Goal: Task Accomplishment & Management: Complete application form

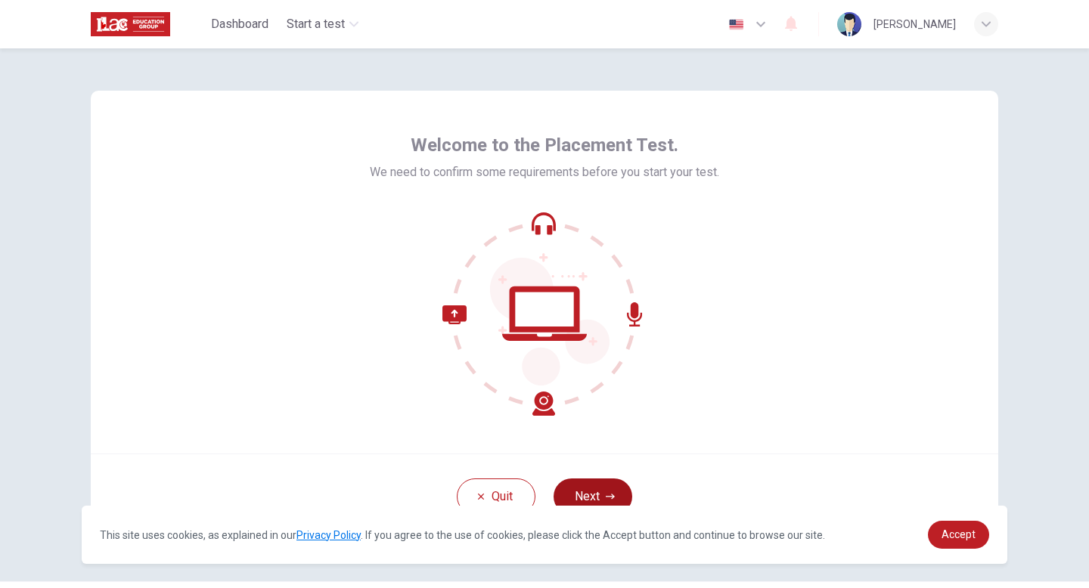
click at [591, 488] on button "Next" at bounding box center [592, 497] width 79 height 36
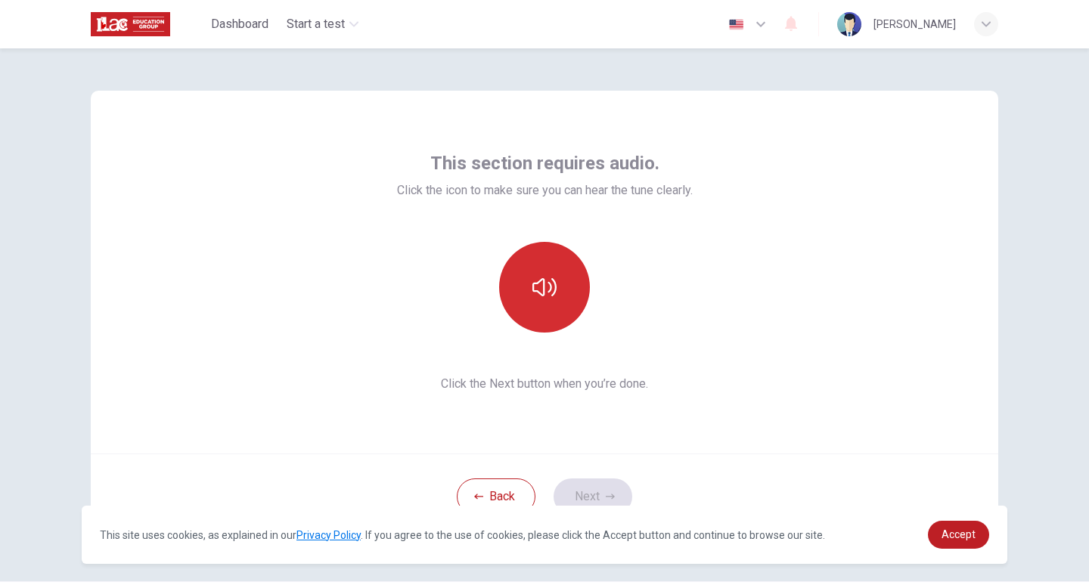
click at [553, 290] on icon "button" at bounding box center [544, 287] width 24 height 24
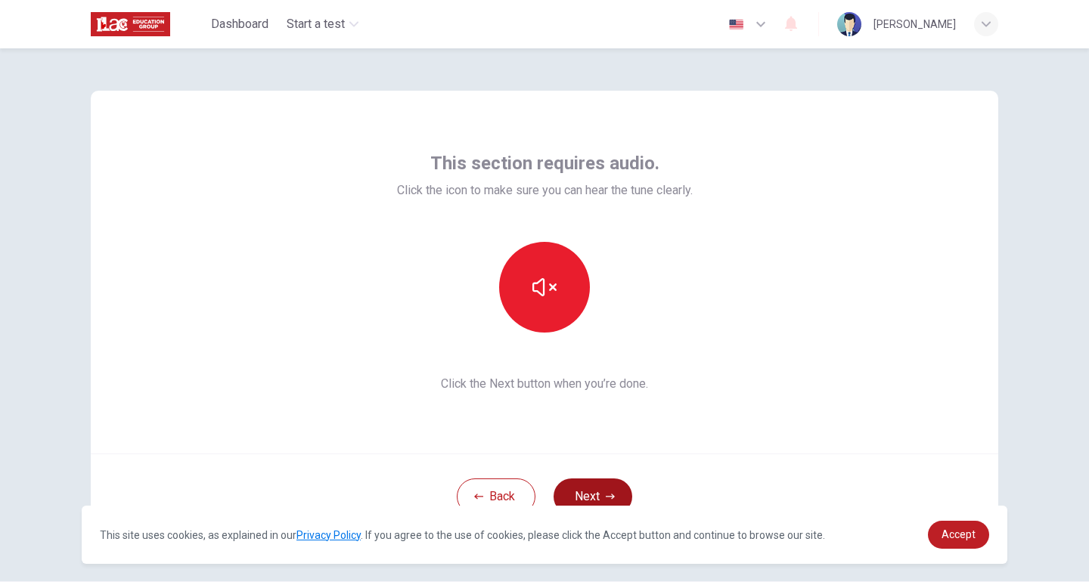
click at [597, 496] on button "Next" at bounding box center [592, 497] width 79 height 36
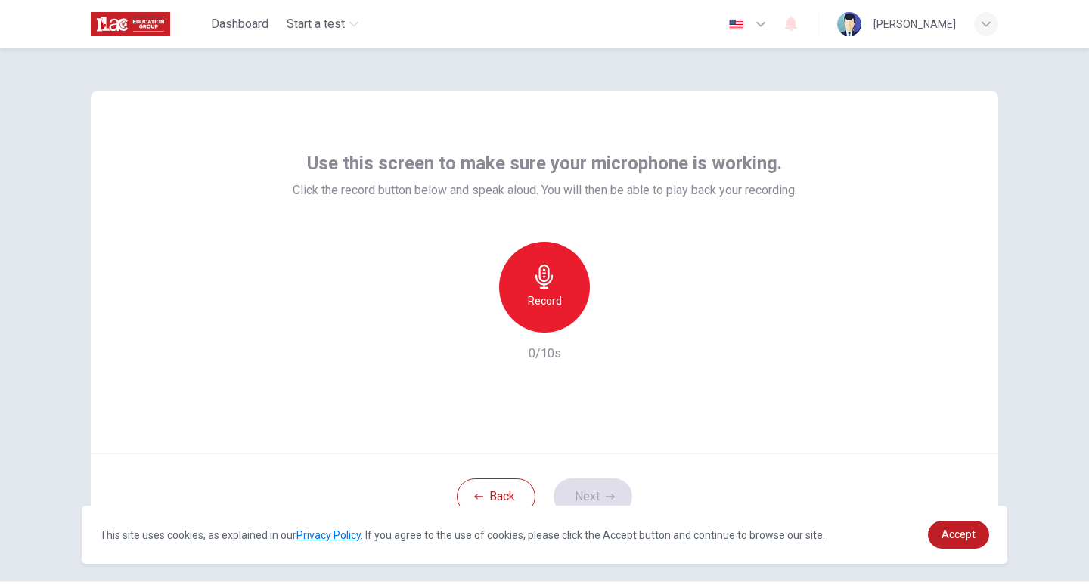
click at [546, 281] on icon "button" at bounding box center [543, 277] width 17 height 24
click at [618, 321] on icon "button" at bounding box center [613, 320] width 15 height 15
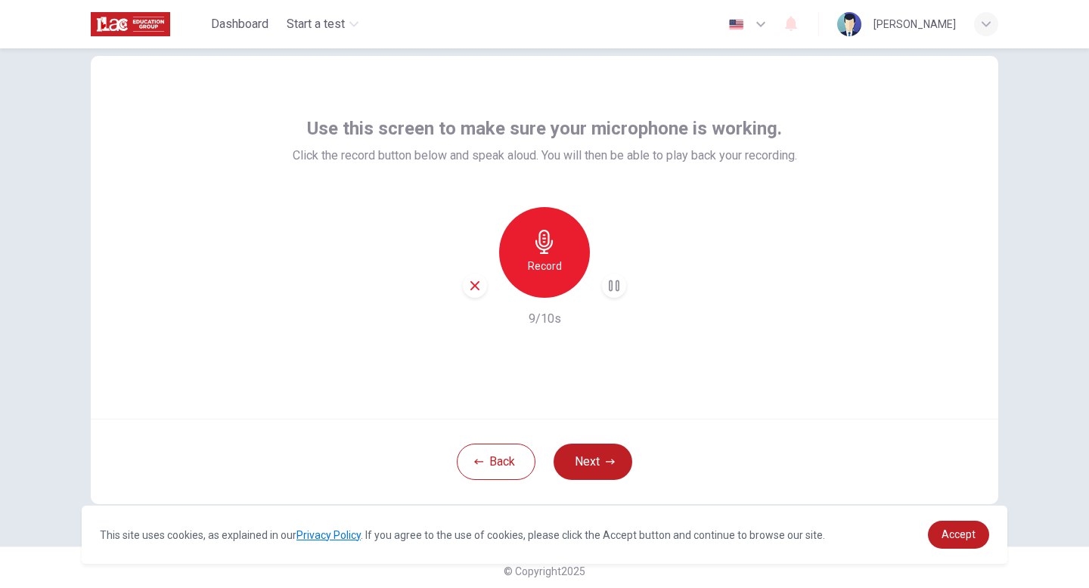
scroll to position [42, 0]
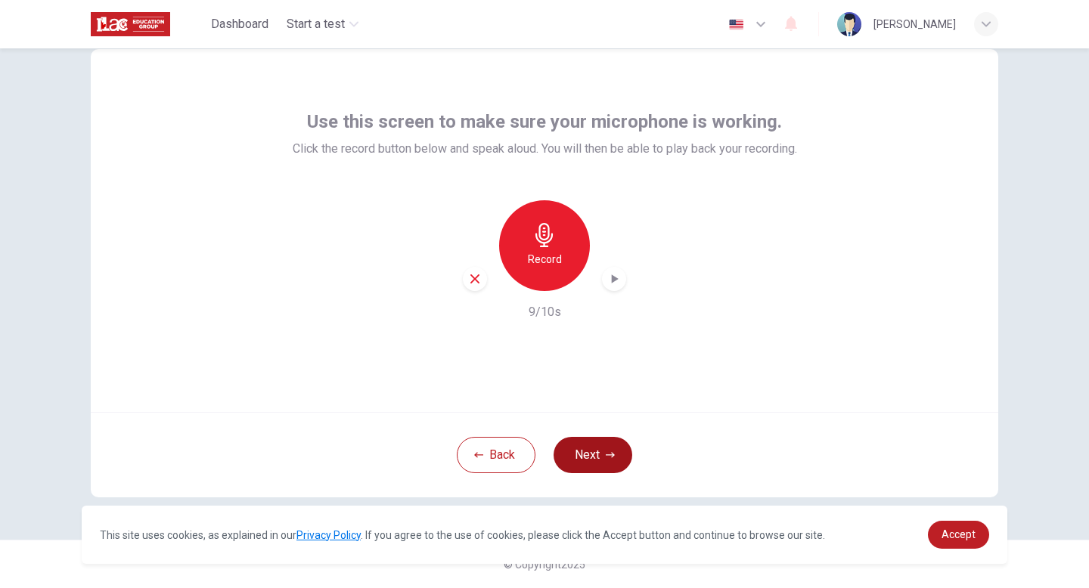
click at [603, 454] on button "Next" at bounding box center [592, 455] width 79 height 36
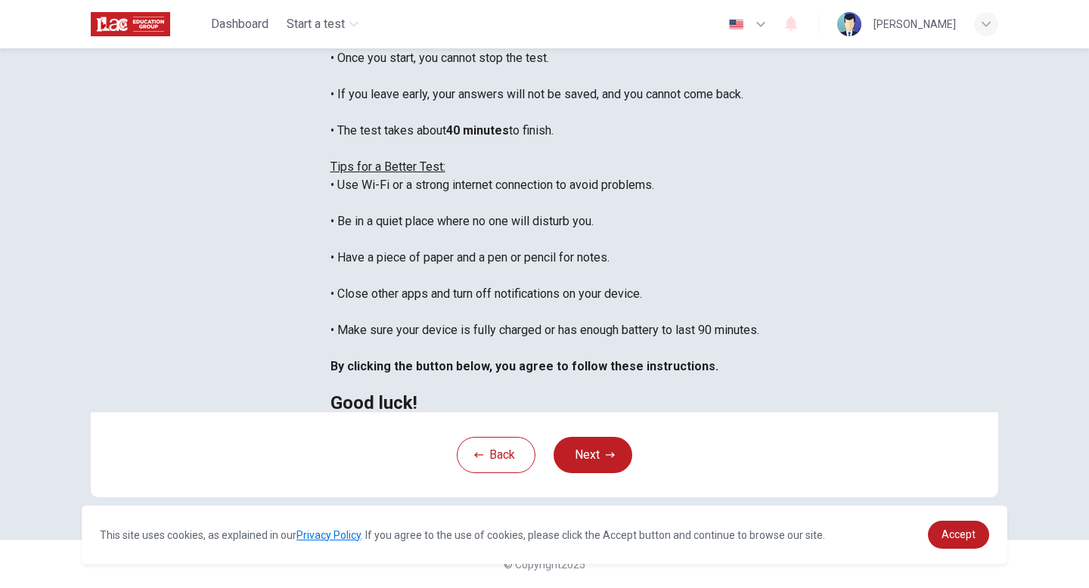
scroll to position [253, 0]
click at [958, 525] on link "Accept" at bounding box center [958, 535] width 61 height 28
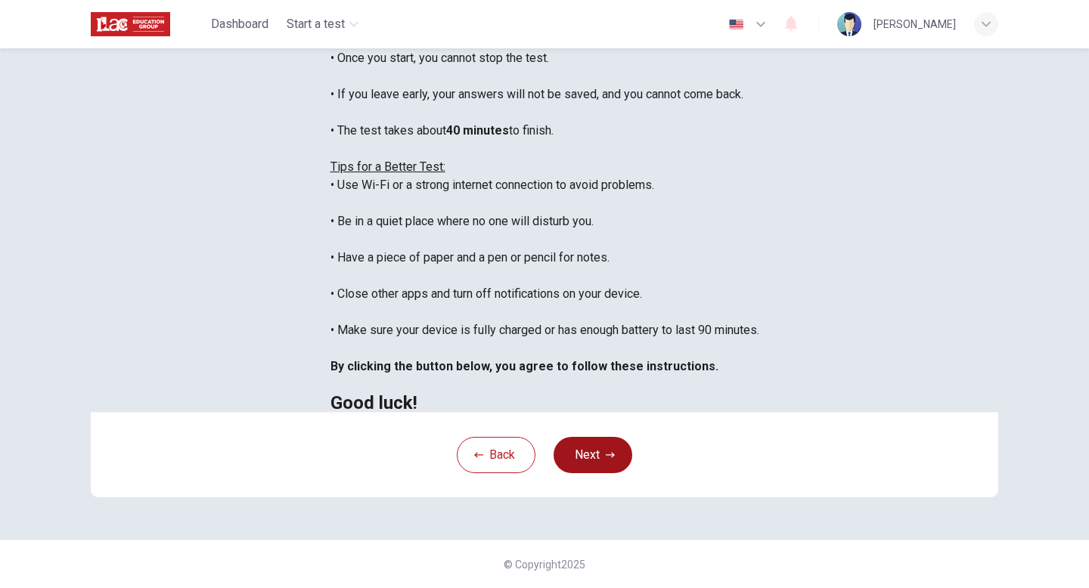
click at [617, 446] on button "Next" at bounding box center [592, 455] width 79 height 36
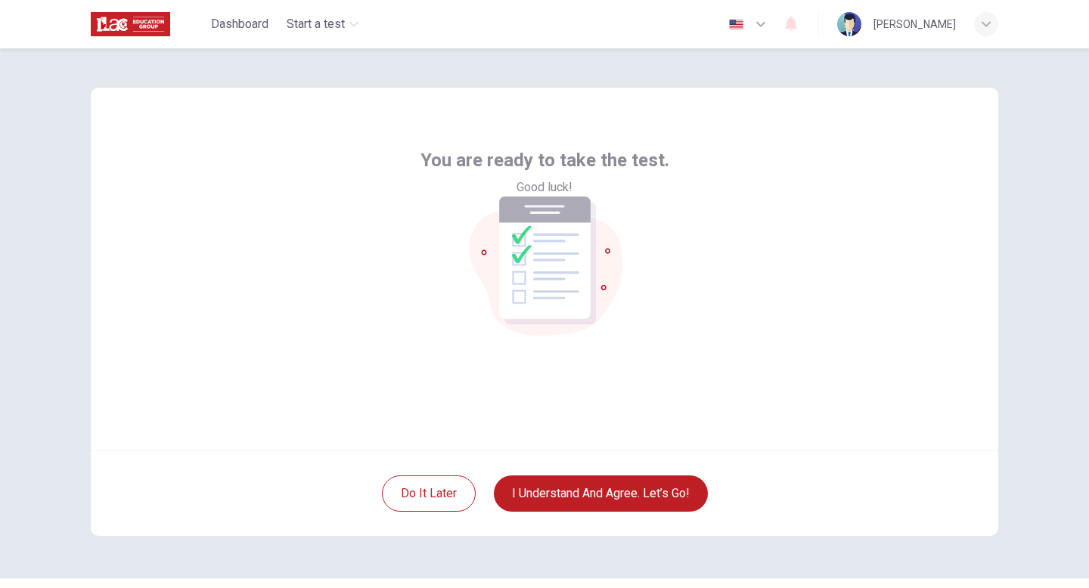
scroll to position [0, 0]
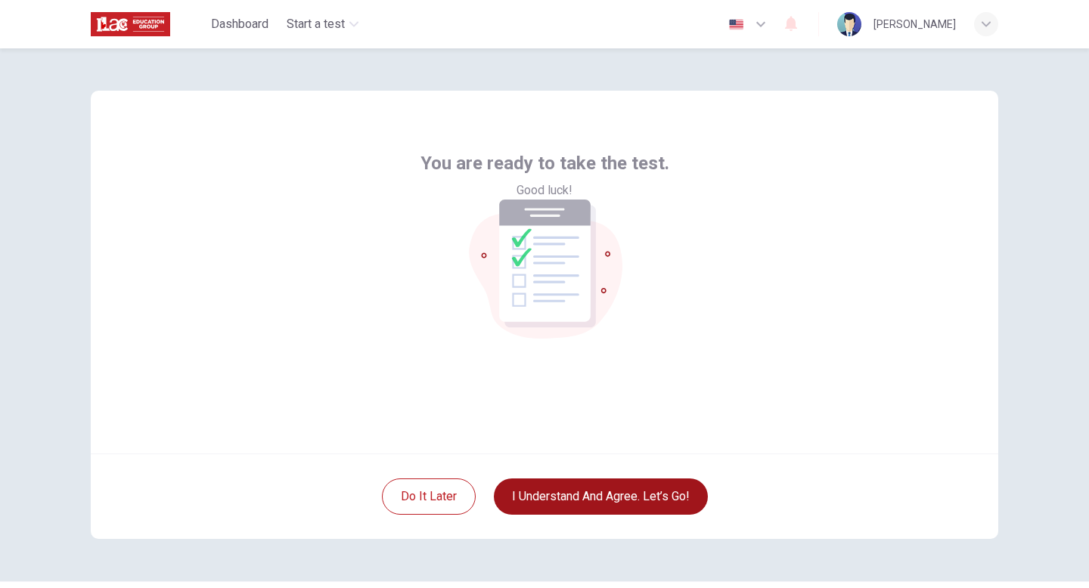
click at [603, 497] on button "I understand and agree. Let’s go!" at bounding box center [601, 497] width 214 height 36
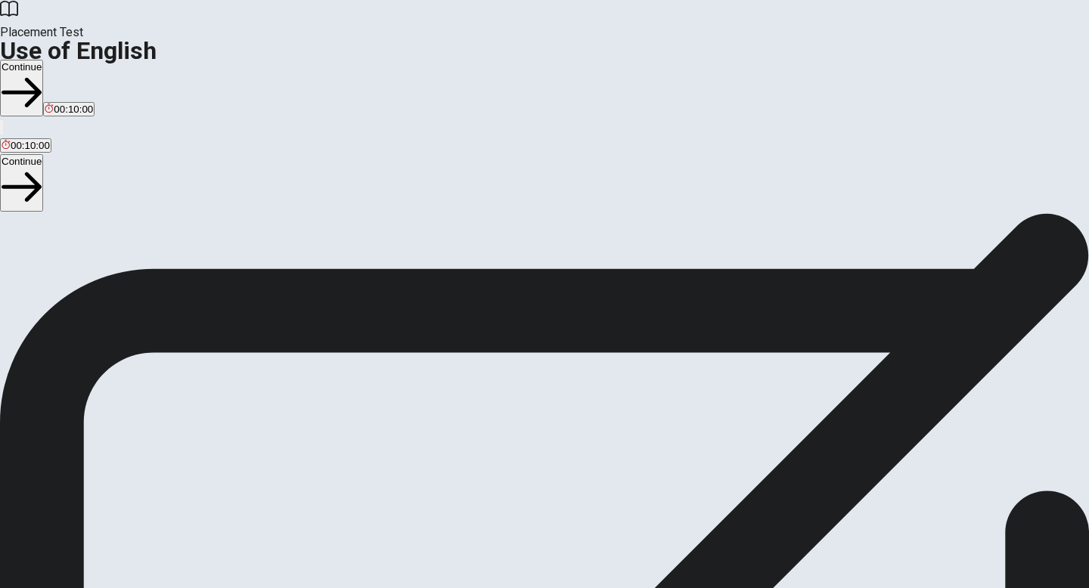
click at [43, 60] on button "Continue" at bounding box center [21, 88] width 43 height 57
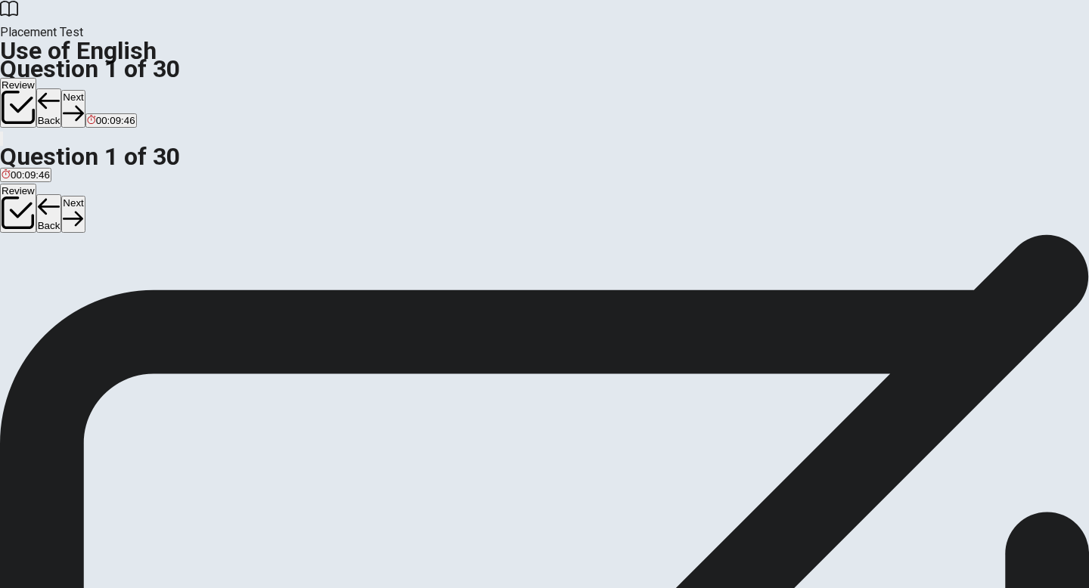
click at [54, 284] on div "C" at bounding box center [46, 277] width 14 height 11
click at [85, 90] on button "Next" at bounding box center [72, 108] width 23 height 37
click at [43, 284] on div "C" at bounding box center [35, 277] width 15 height 11
click at [85, 90] on button "Next" at bounding box center [72, 108] width 23 height 37
click at [168, 284] on div "D" at bounding box center [148, 277] width 40 height 11
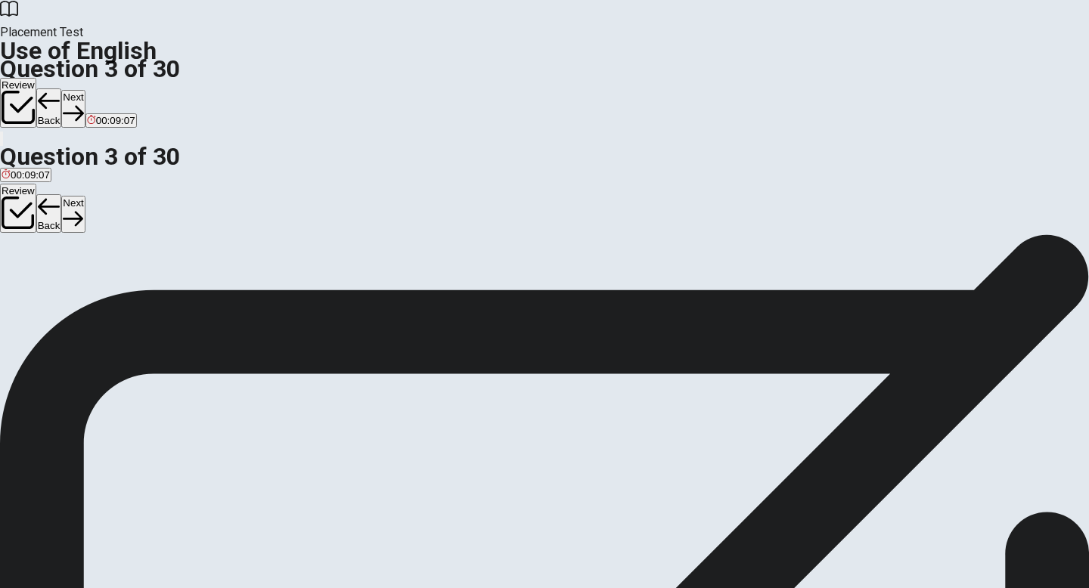
click at [85, 90] on button "Next" at bounding box center [72, 108] width 23 height 37
click at [165, 284] on div "D" at bounding box center [147, 277] width 36 height 11
click at [85, 90] on button "Next" at bounding box center [72, 108] width 23 height 37
click at [73, 284] on div "C" at bounding box center [63, 277] width 20 height 11
click at [85, 90] on button "Next" at bounding box center [72, 108] width 23 height 37
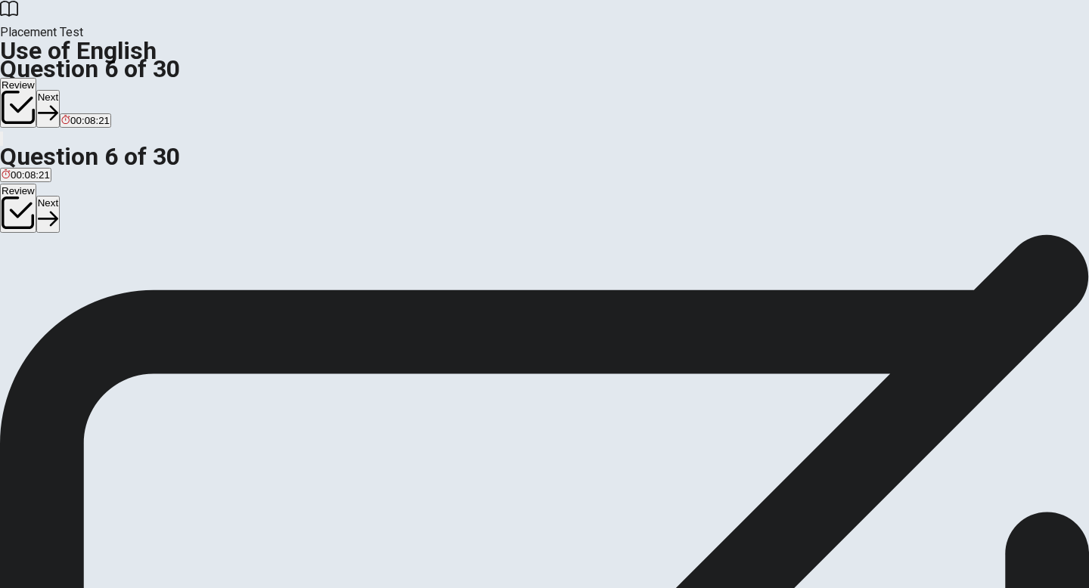
click at [36, 272] on div "A" at bounding box center [19, 277] width 35 height 11
click at [60, 90] on button "Next" at bounding box center [47, 108] width 23 height 37
click at [67, 284] on div "B" at bounding box center [44, 277] width 43 height 11
click at [85, 90] on button "Next" at bounding box center [72, 108] width 23 height 37
click at [126, 284] on div "D" at bounding box center [115, 277] width 23 height 11
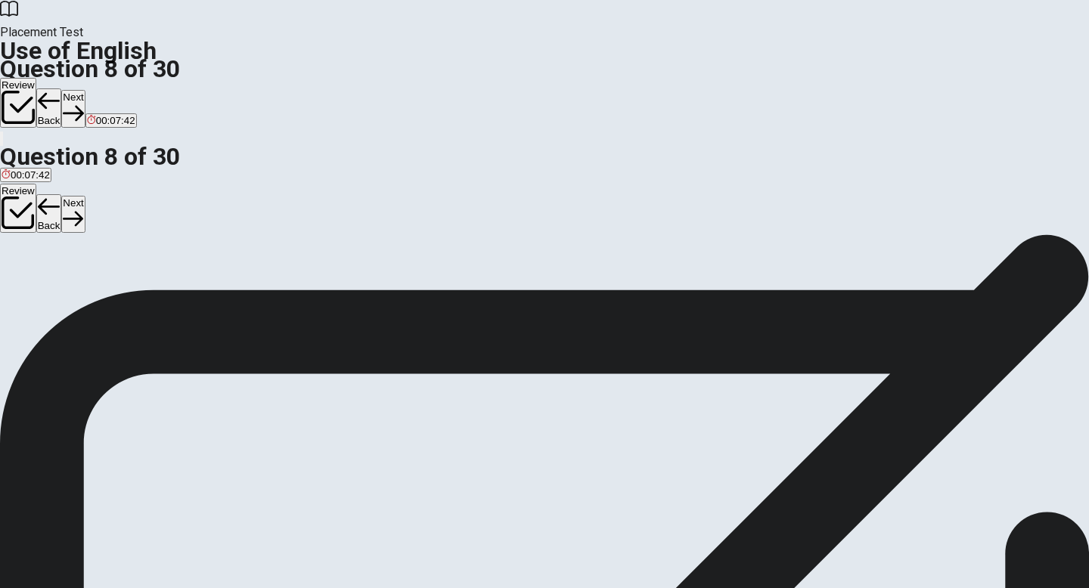
click at [85, 90] on button "Next" at bounding box center [72, 108] width 23 height 37
click at [96, 284] on div "D" at bounding box center [85, 277] width 22 height 11
click at [85, 90] on button "Next" at bounding box center [72, 108] width 23 height 37
click at [97, 284] on div "B" at bounding box center [76, 277] width 39 height 11
click at [85, 90] on button "Next" at bounding box center [72, 108] width 23 height 37
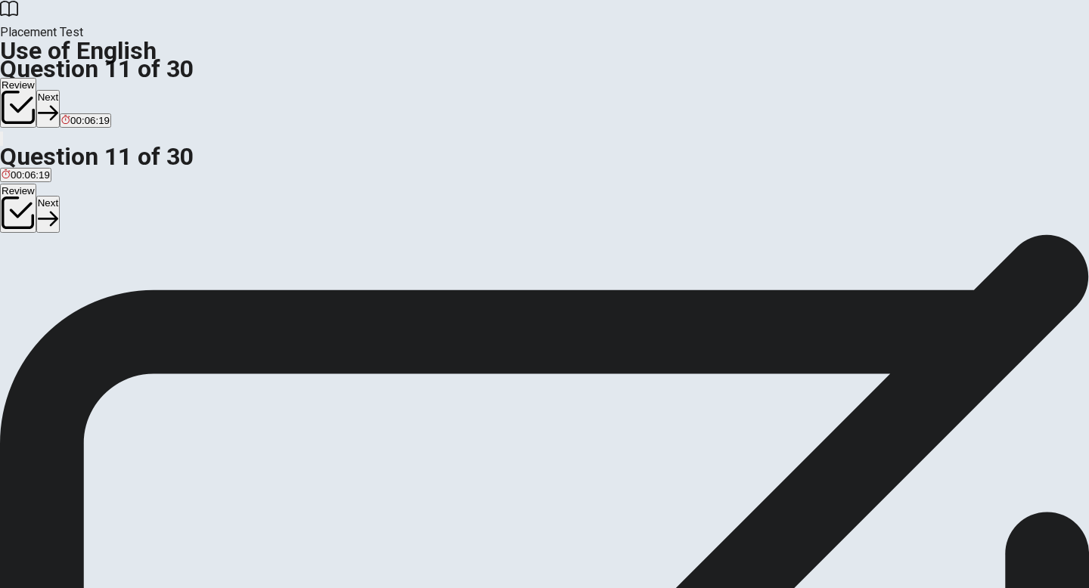
click at [151, 284] on div "D" at bounding box center [128, 277] width 45 height 11
click at [60, 90] on button "Next" at bounding box center [47, 108] width 23 height 37
click at [85, 284] on div "C" at bounding box center [70, 277] width 29 height 11
click at [85, 90] on button "Next" at bounding box center [72, 108] width 23 height 37
click at [95, 284] on div "D" at bounding box center [87, 277] width 17 height 11
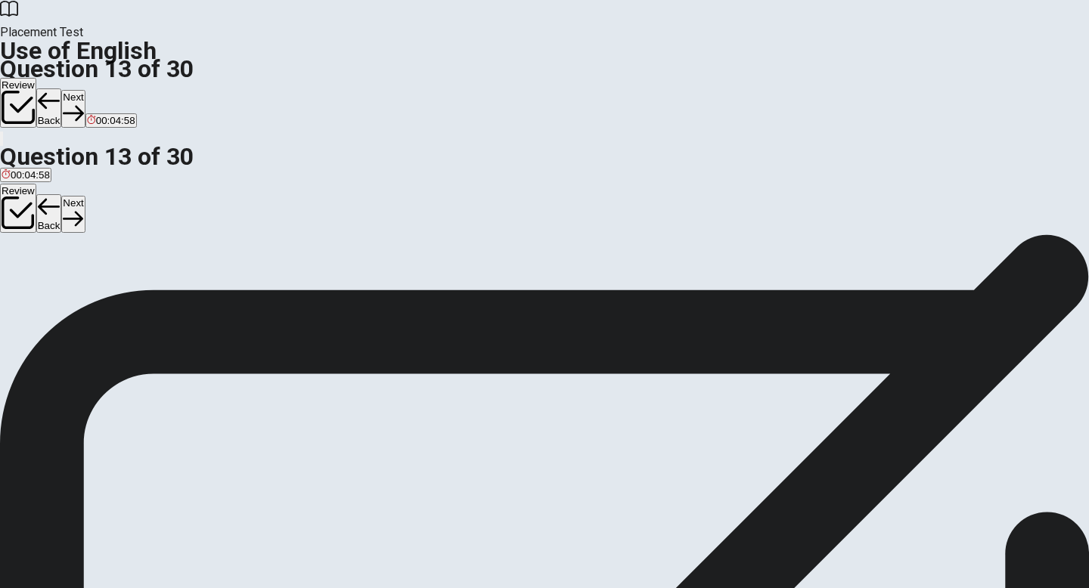
click at [85, 90] on button "Next" at bounding box center [72, 108] width 23 height 37
click at [50, 284] on div "C" at bounding box center [44, 277] width 11 height 11
click at [85, 90] on button "Next" at bounding box center [72, 108] width 23 height 37
click at [86, 284] on div "B" at bounding box center [68, 277] width 36 height 11
click at [85, 90] on button "Next" at bounding box center [72, 108] width 23 height 37
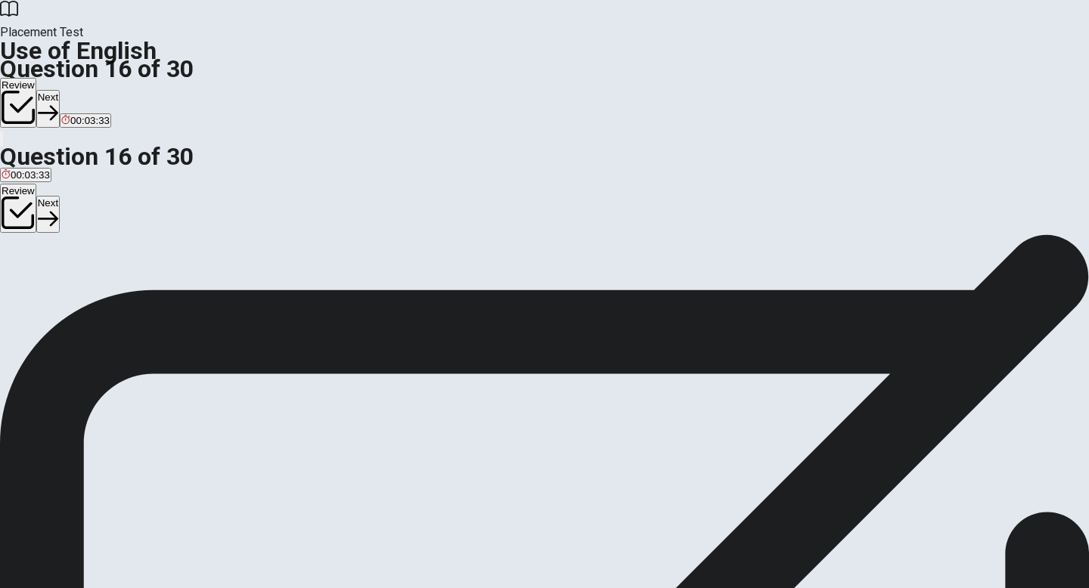
click at [67, 284] on div "B" at bounding box center [52, 277] width 27 height 11
click at [60, 90] on button "Next" at bounding box center [47, 108] width 23 height 37
click at [52, 284] on div "B" at bounding box center [36, 277] width 33 height 11
click at [85, 90] on button "Next" at bounding box center [72, 108] width 23 height 37
click at [88, 284] on div "C" at bounding box center [73, 277] width 30 height 11
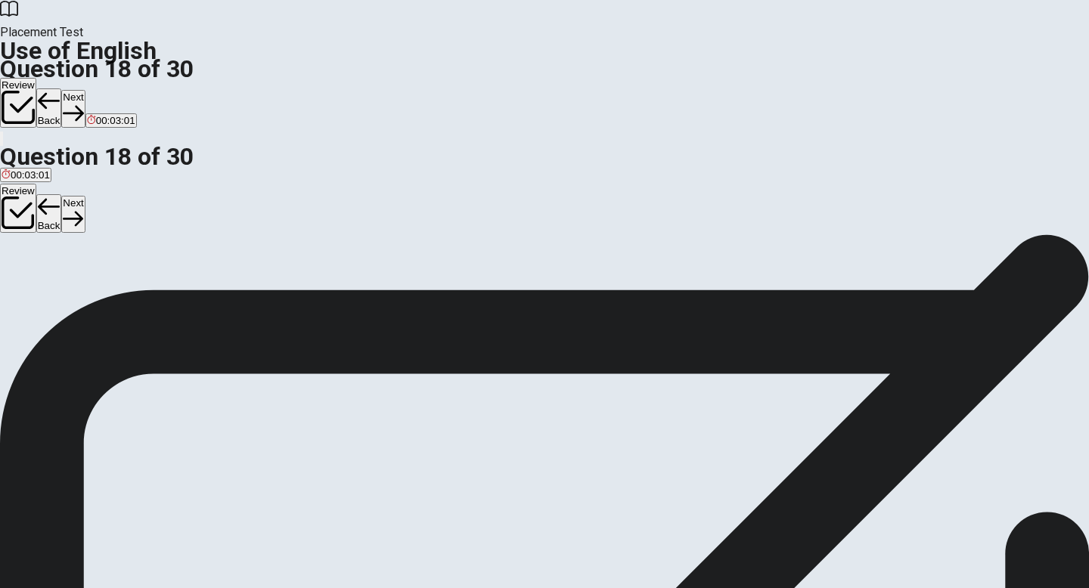
click at [85, 90] on button "Next" at bounding box center [72, 108] width 23 height 37
click at [119, 272] on div "A" at bounding box center [60, 277] width 117 height 11
click at [85, 90] on button "Next" at bounding box center [72, 108] width 23 height 37
click at [82, 284] on div "D" at bounding box center [76, 277] width 13 height 11
click at [85, 90] on button "Next" at bounding box center [72, 108] width 23 height 37
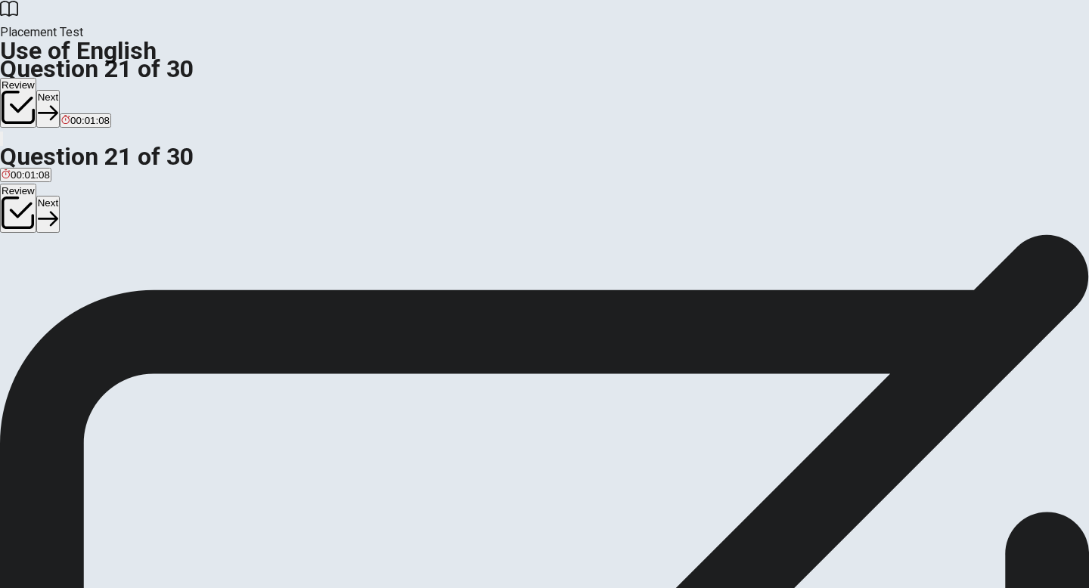
click at [31, 272] on div "A" at bounding box center [16, 277] width 29 height 11
click at [60, 90] on button "Next" at bounding box center [47, 108] width 23 height 37
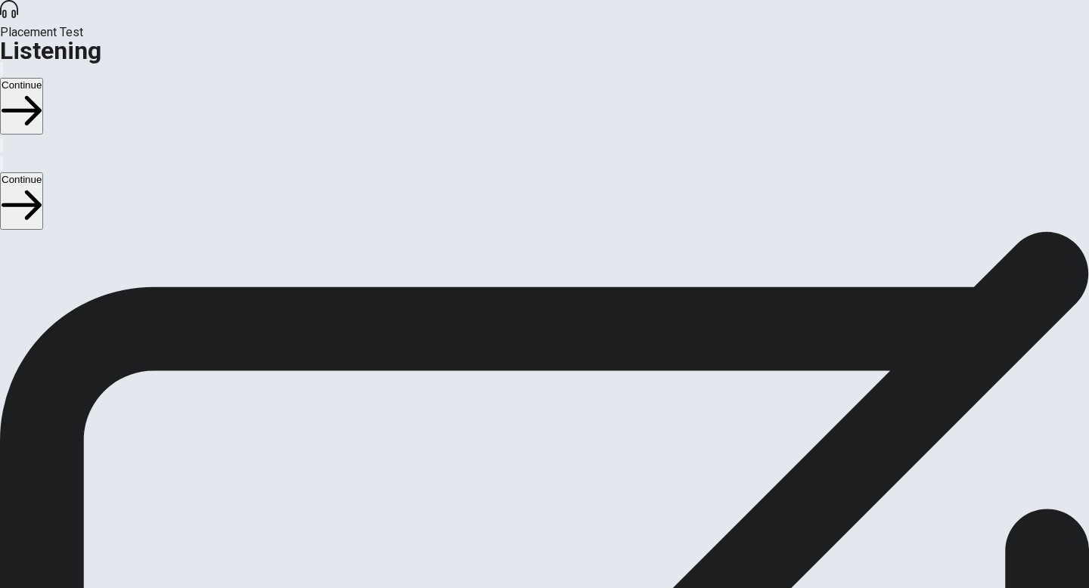
click at [43, 78] on button "Continue" at bounding box center [21, 106] width 43 height 57
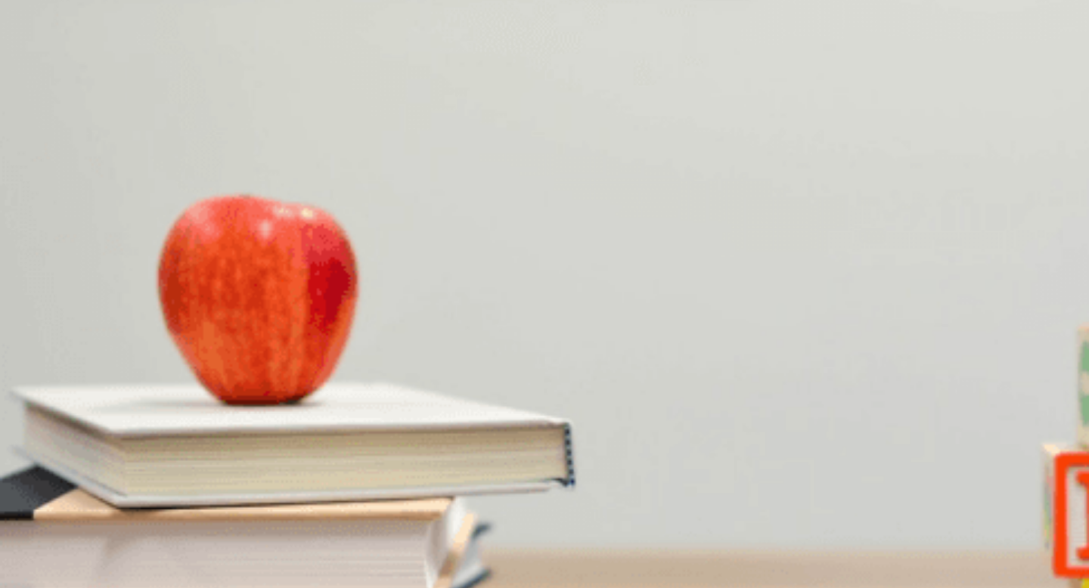
scroll to position [31, 0]
click at [701, 286] on div "A [DATE] B [DATE] C [DATE] D [DATE]" at bounding box center [544, 299] width 1089 height 27
drag, startPoint x: 977, startPoint y: 446, endPoint x: 979, endPoint y: 417, distance: 28.8
click at [103, 290] on div "C" at bounding box center [87, 292] width 32 height 11
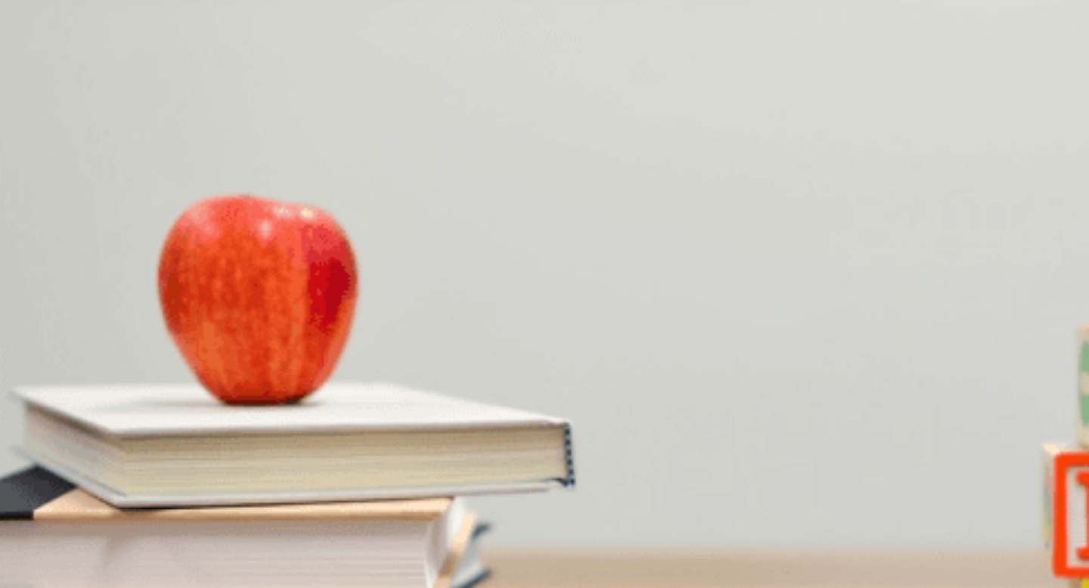
scroll to position [308, 0]
click at [103, 351] on div "B" at bounding box center [78, 356] width 49 height 11
click at [63, 414] on div "A" at bounding box center [32, 419] width 61 height 11
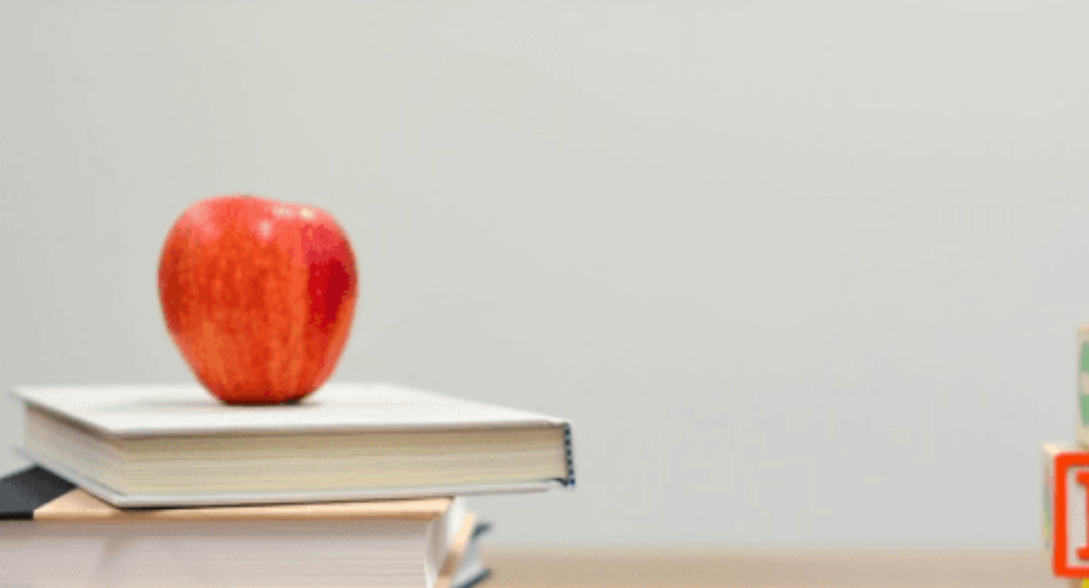
click at [98, 478] on div "C" at bounding box center [84, 483] width 28 height 11
click at [317, 541] on div "D" at bounding box center [278, 546] width 77 height 11
click at [68, 299] on span "[DATE]" at bounding box center [52, 304] width 32 height 11
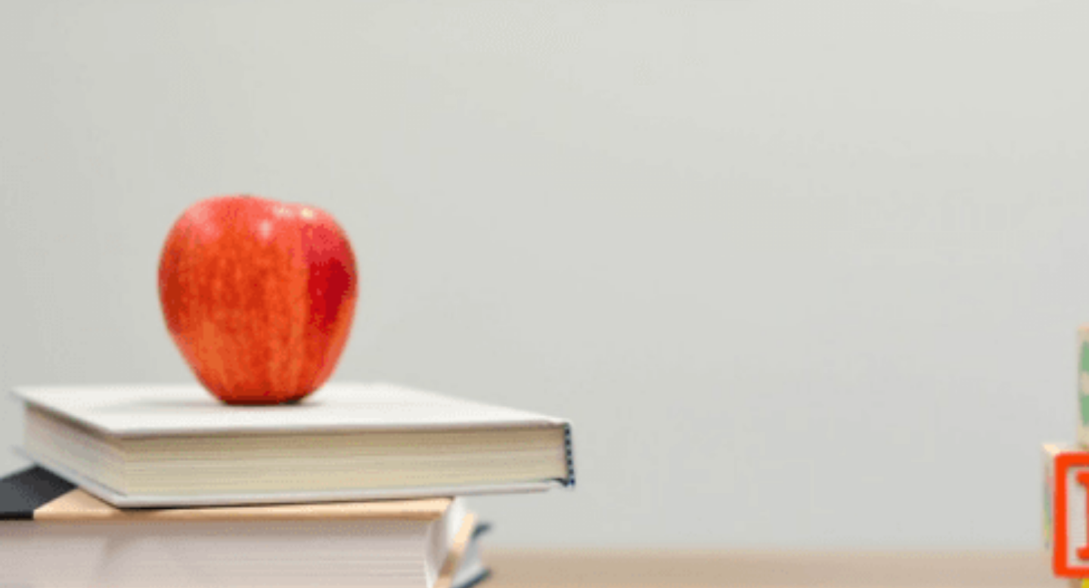
scroll to position [660, 0]
click at [251, 437] on span "Remind the man" at bounding box center [214, 431] width 74 height 11
type input "0"
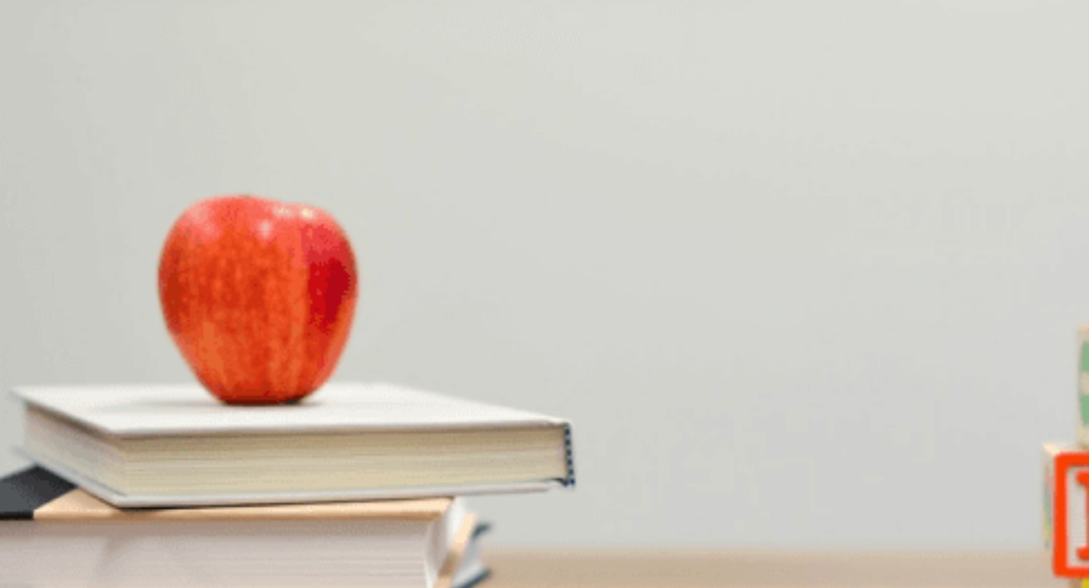
scroll to position [0, 0]
click at [93, 287] on div "A" at bounding box center [47, 292] width 91 height 11
click at [188, 351] on div "B" at bounding box center [126, 356] width 124 height 11
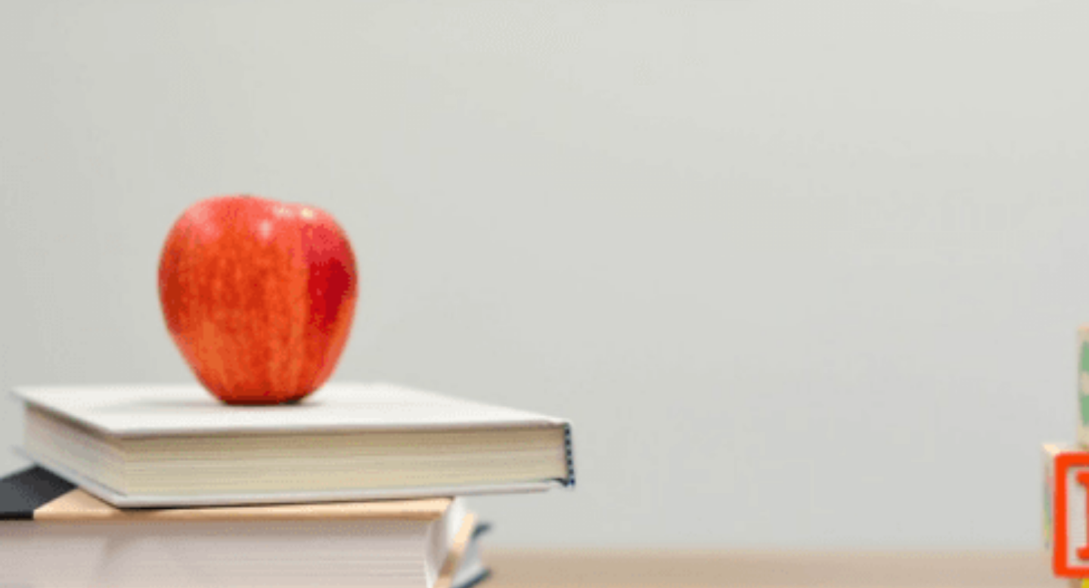
click at [60, 414] on div "A" at bounding box center [31, 419] width 59 height 11
click at [102, 383] on div "B" at bounding box center [76, 388] width 51 height 11
click at [189, 447] on div "C" at bounding box center [171, 452] width 36 height 11
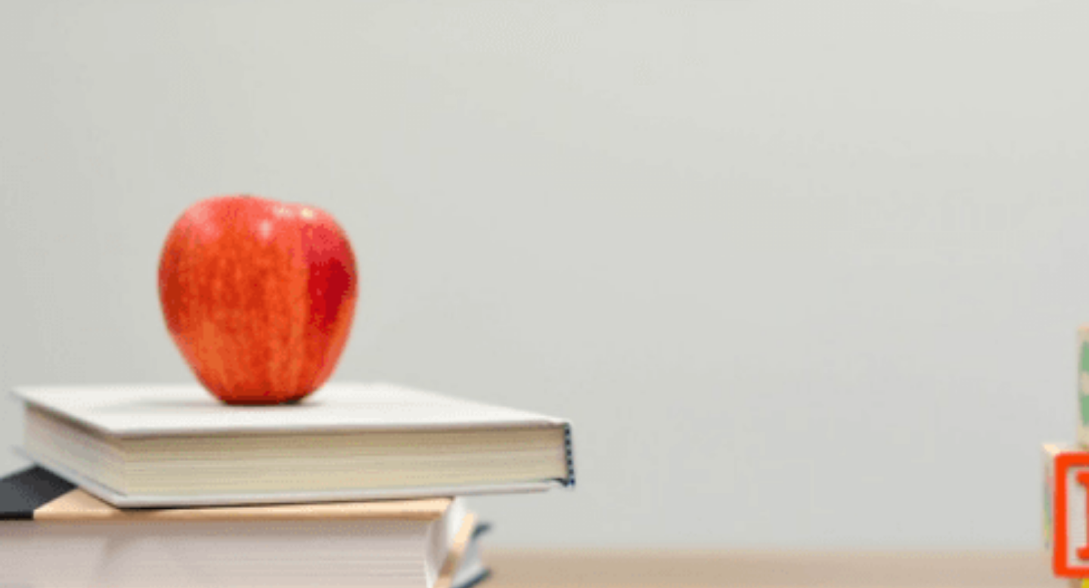
click at [253, 457] on div "D" at bounding box center [221, 452] width 61 height 11
type input "0"
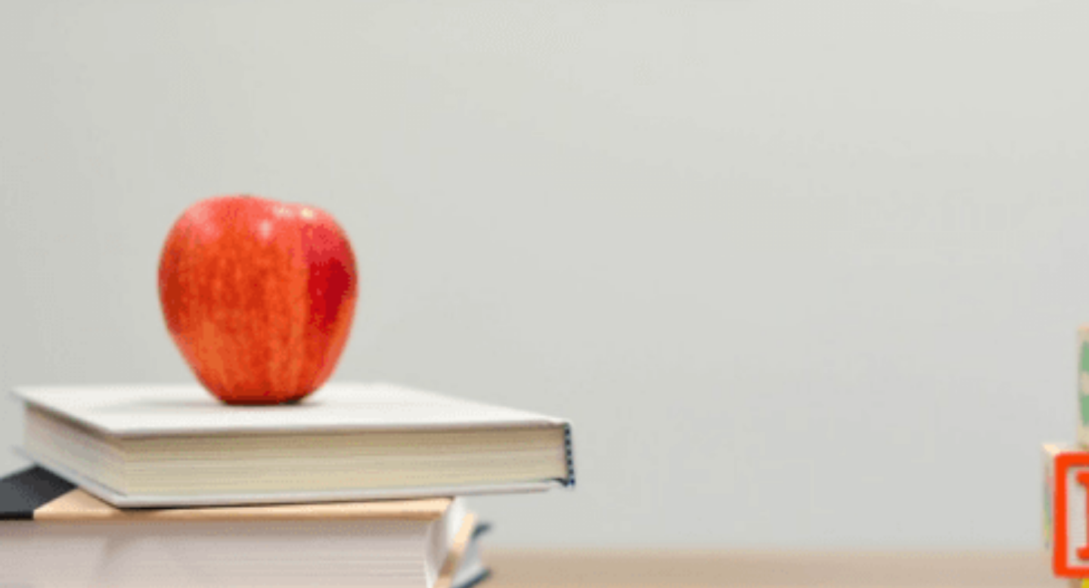
click at [324, 204] on div "C" at bounding box center [264, 198] width 120 height 11
click at [374, 268] on div "D" at bounding box center [331, 261] width 83 height 11
click at [253, 331] on div "C" at bounding box center [199, 325] width 108 height 11
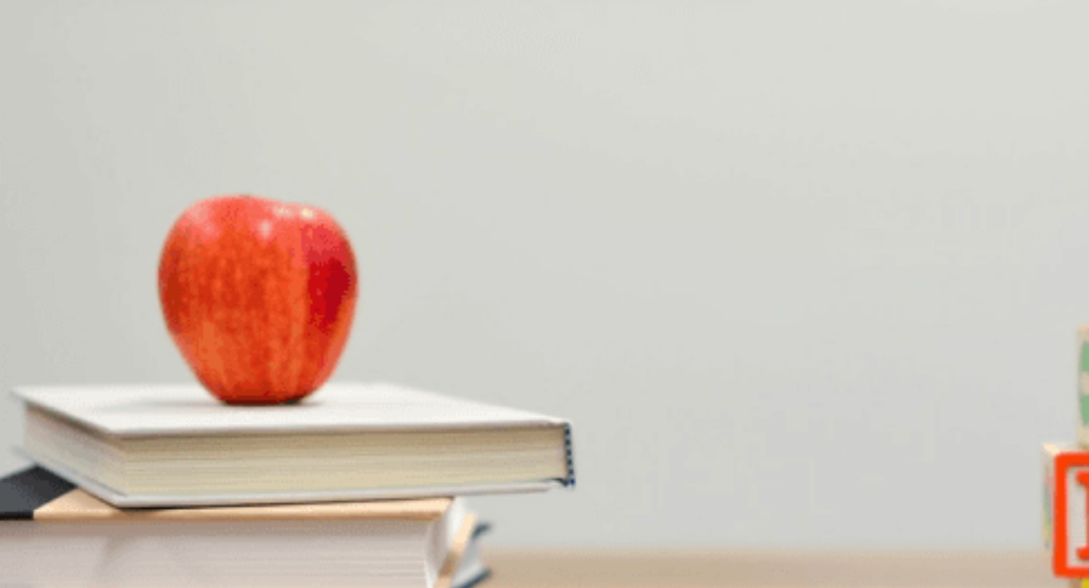
scroll to position [1012, 0]
click at [285, 386] on div "C" at bounding box center [243, 388] width 83 height 11
click at [130, 447] on div "B" at bounding box center [89, 452] width 81 height 11
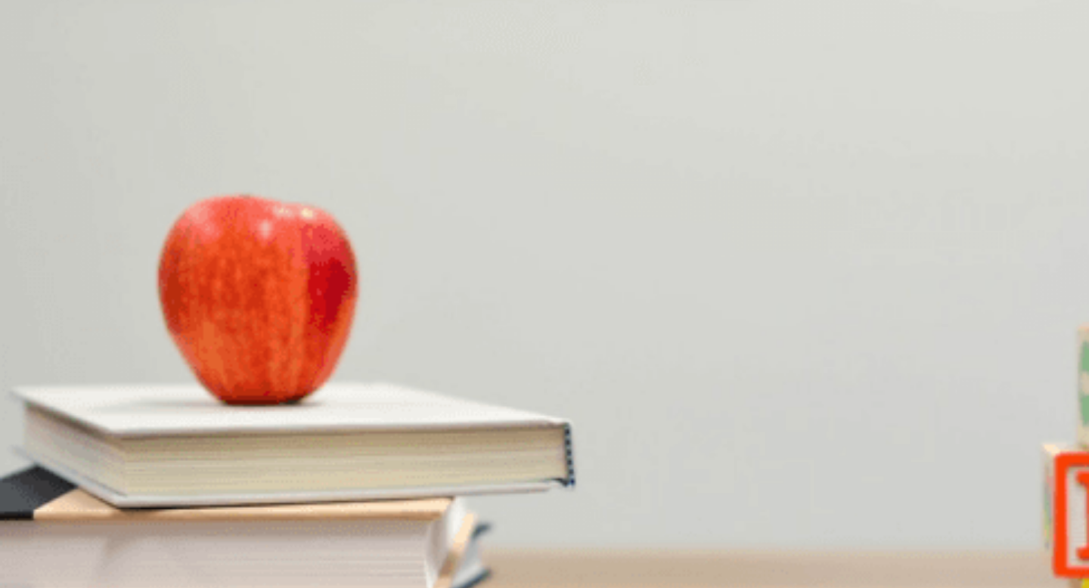
type input "0"
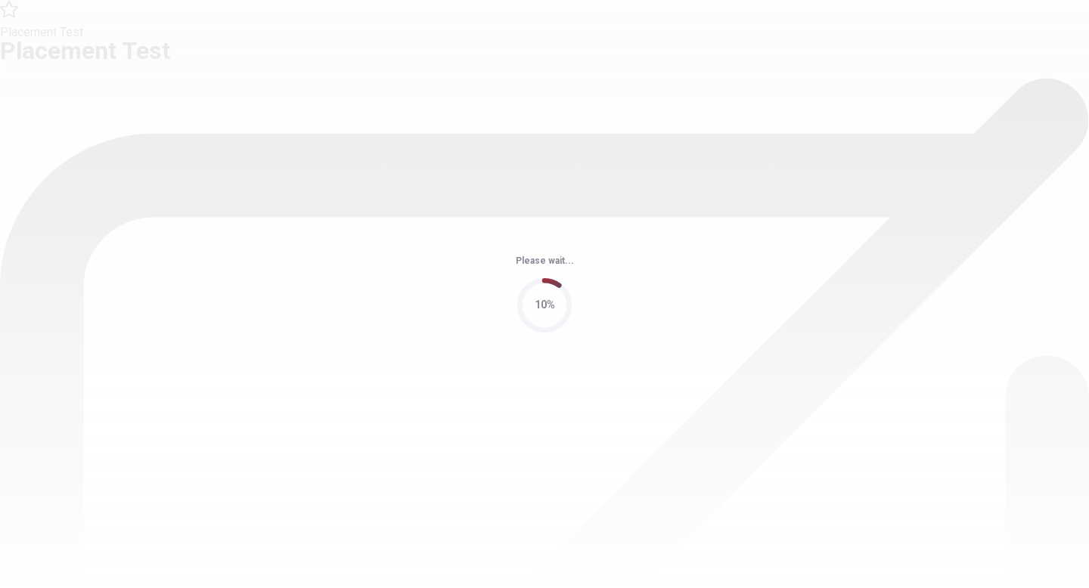
scroll to position [0, 0]
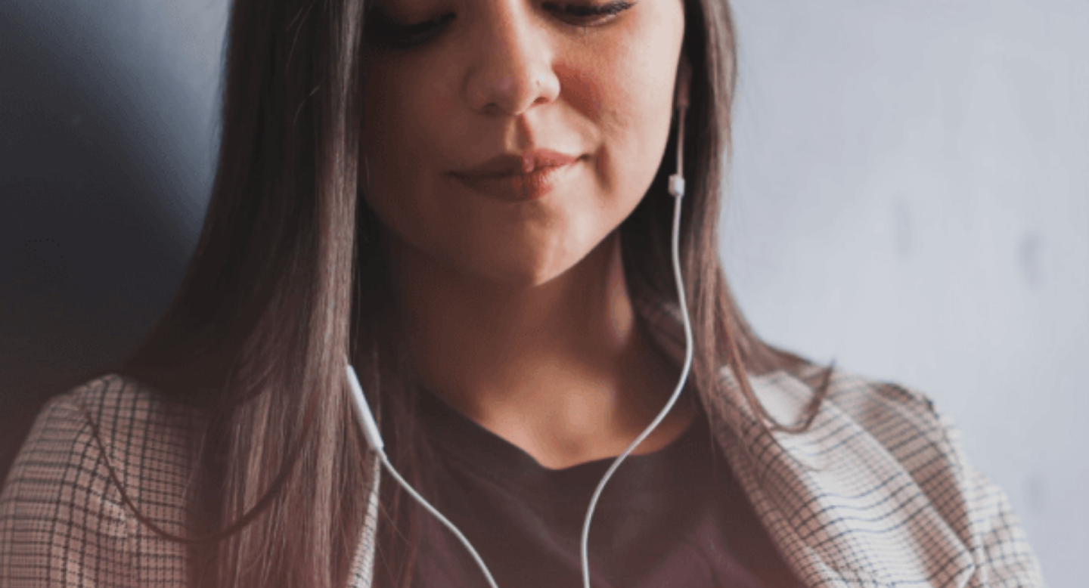
click at [43, 78] on button "Continue" at bounding box center [21, 106] width 43 height 57
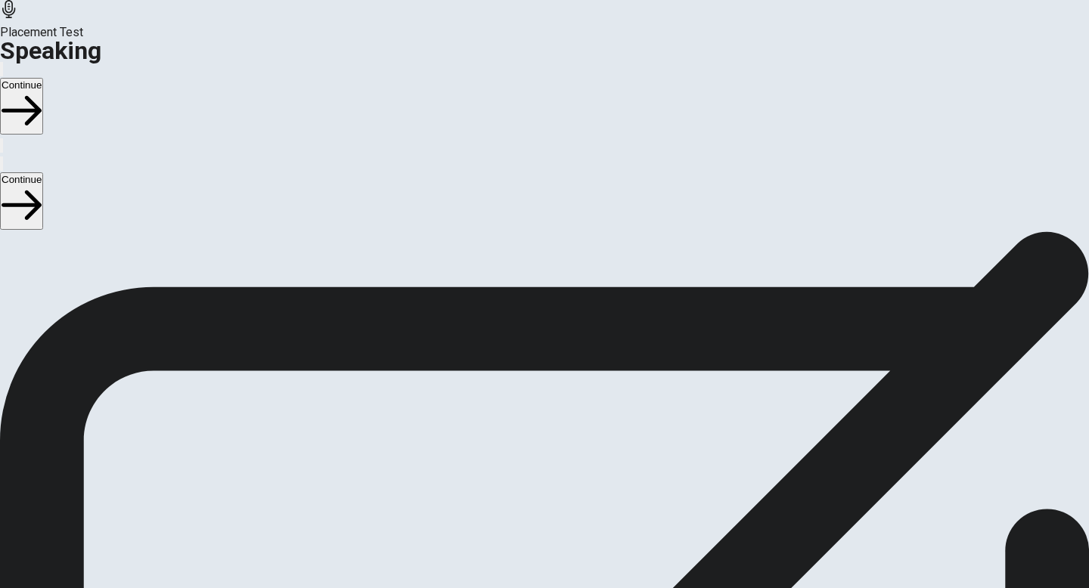
click at [526, 545] on icon "Play Audio" at bounding box center [526, 545] width 0 height 0
click at [43, 78] on button "Continue" at bounding box center [21, 106] width 43 height 57
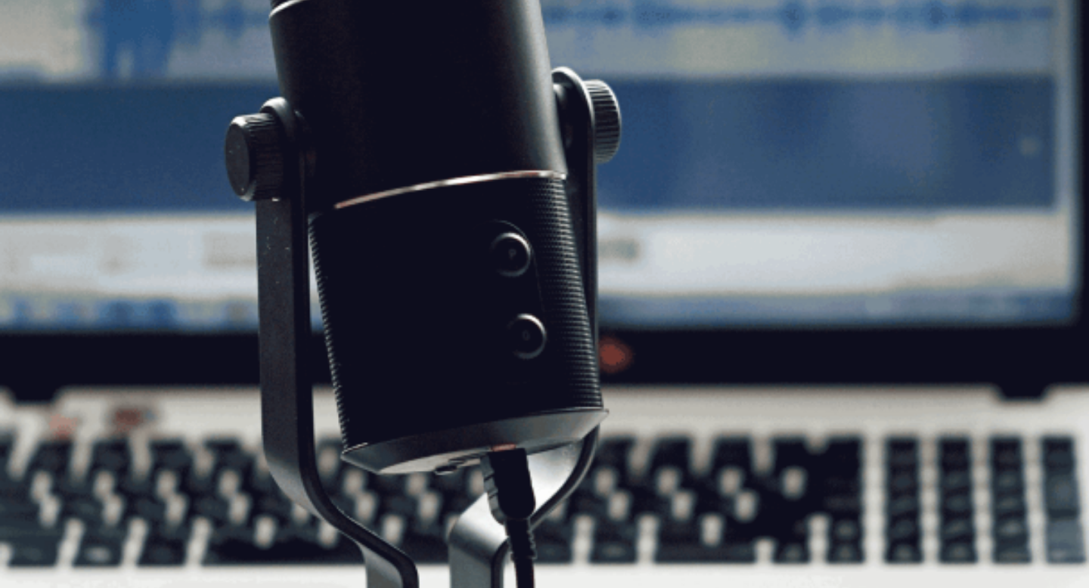
scroll to position [40, 0]
click at [43, 78] on button "Continue" at bounding box center [21, 106] width 43 height 57
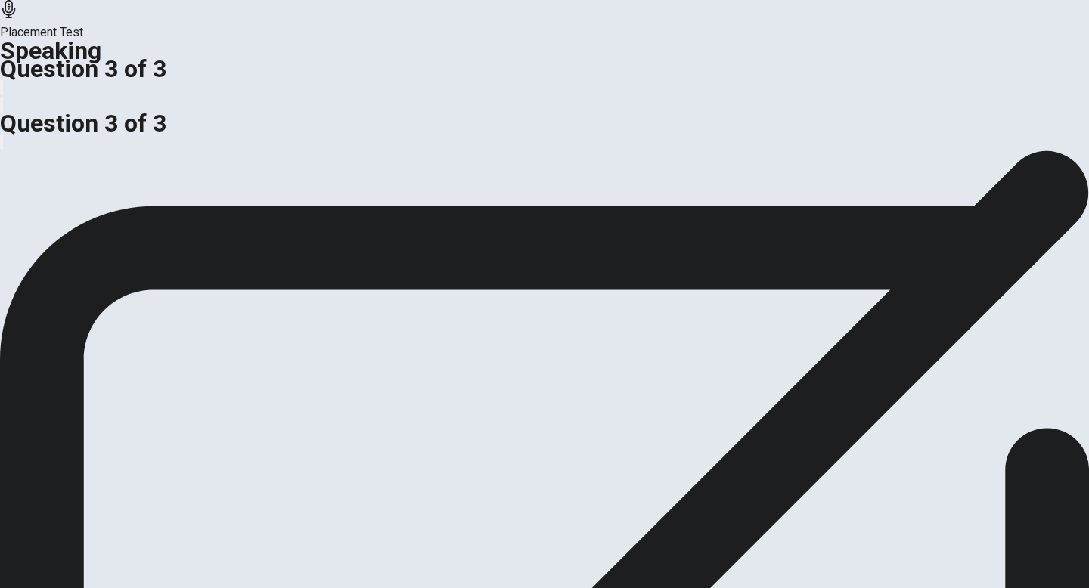
scroll to position [0, 0]
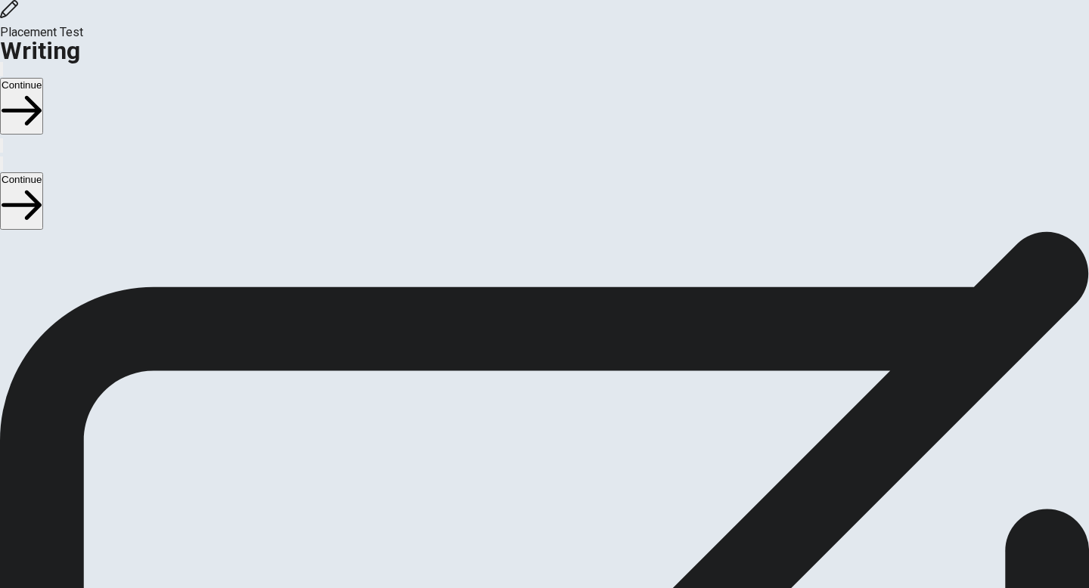
click at [43, 78] on button "Continue" at bounding box center [21, 106] width 43 height 57
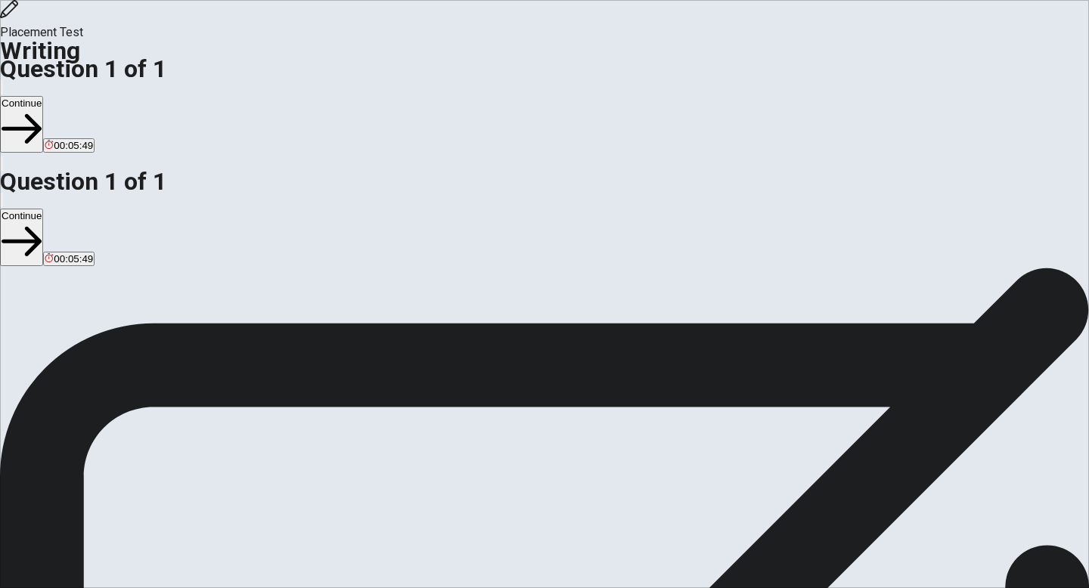
drag, startPoint x: 690, startPoint y: 240, endPoint x: 665, endPoint y: 240, distance: 25.7
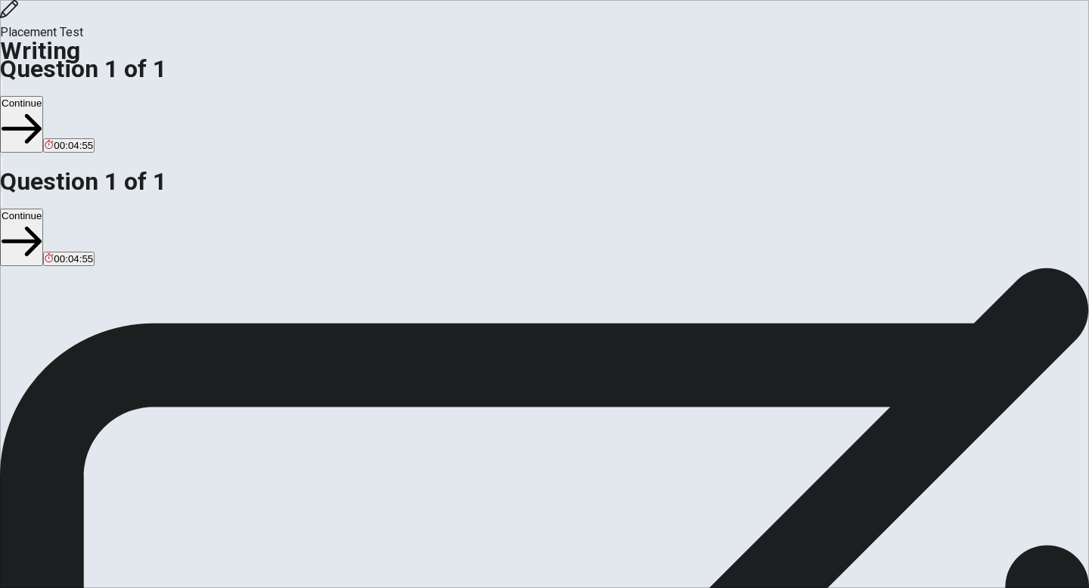
drag, startPoint x: 921, startPoint y: 224, endPoint x: 798, endPoint y: 228, distance: 123.3
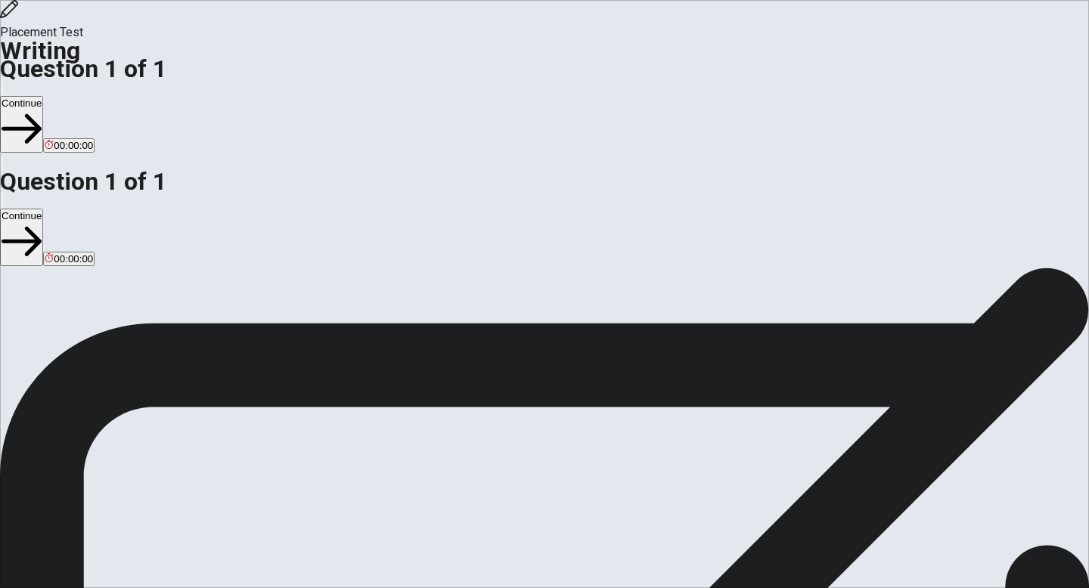
type textarea "I like to live in a place green and many trees near the sea, because I like to …"
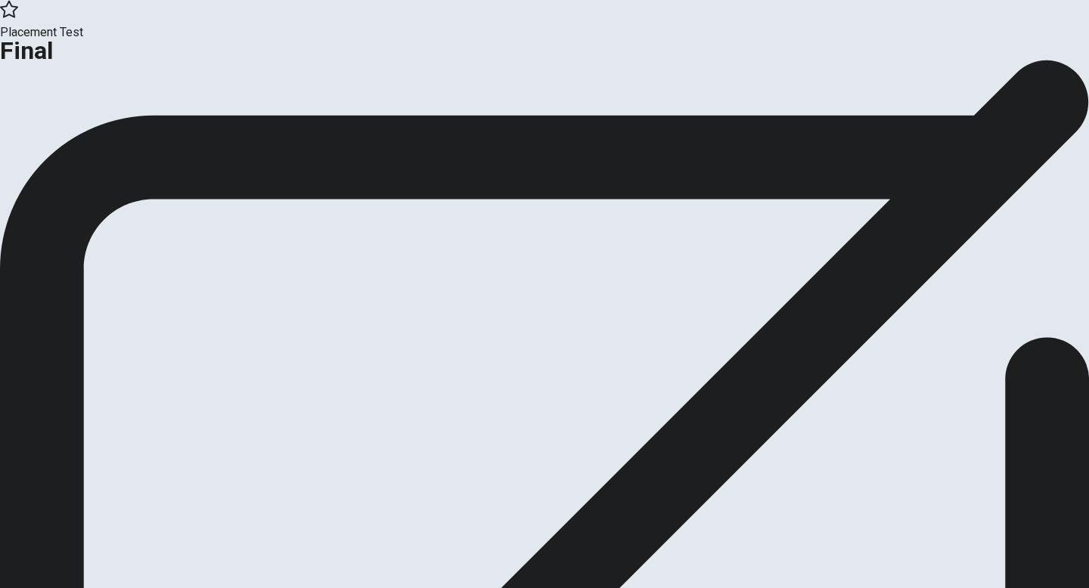
click at [61, 135] on button "Continue" at bounding box center [30, 124] width 61 height 20
